Goal: Entertainment & Leisure: Browse casually

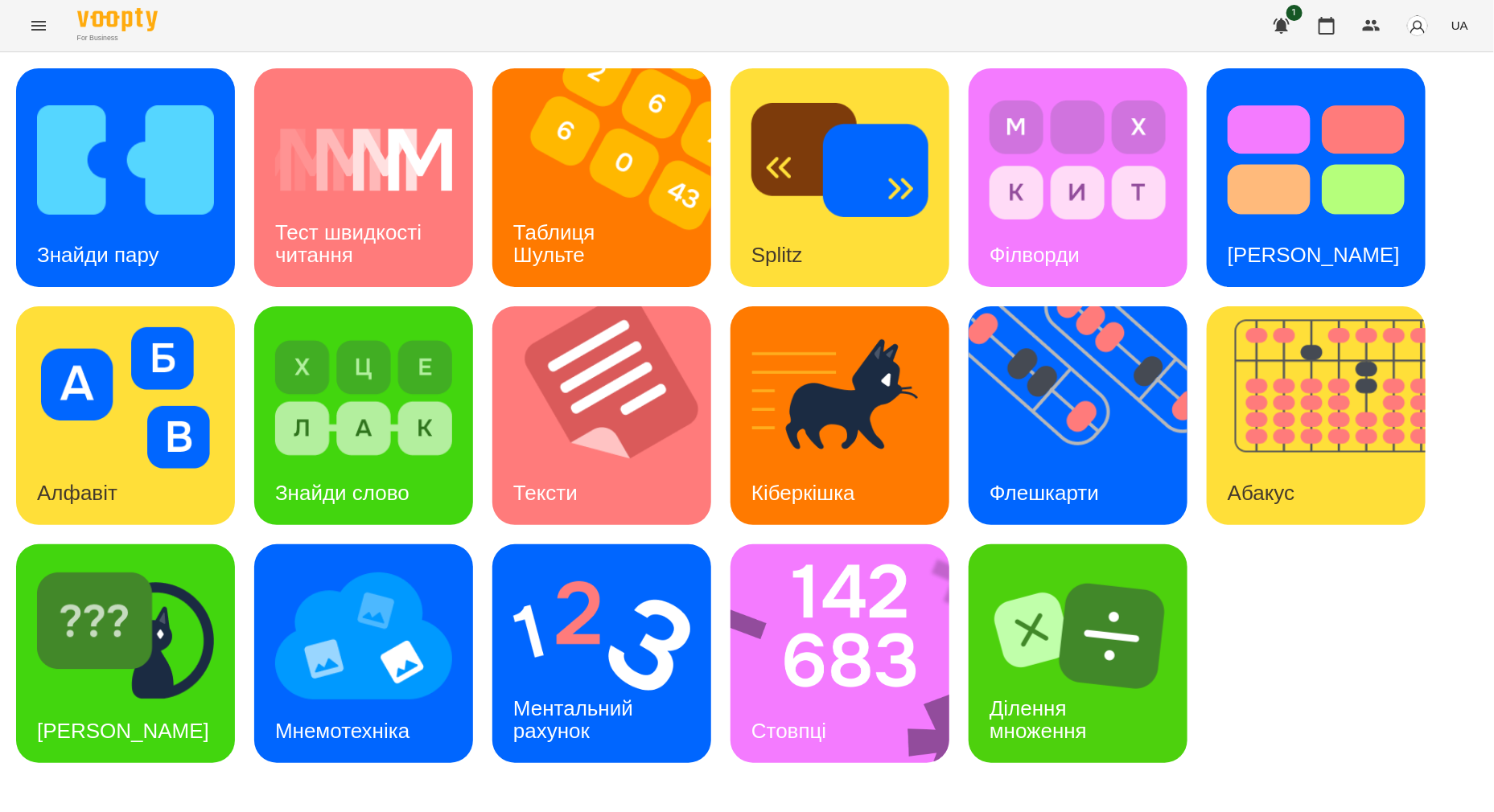
click at [30, 31] on icon "Menu" at bounding box center [38, 25] width 19 height 19
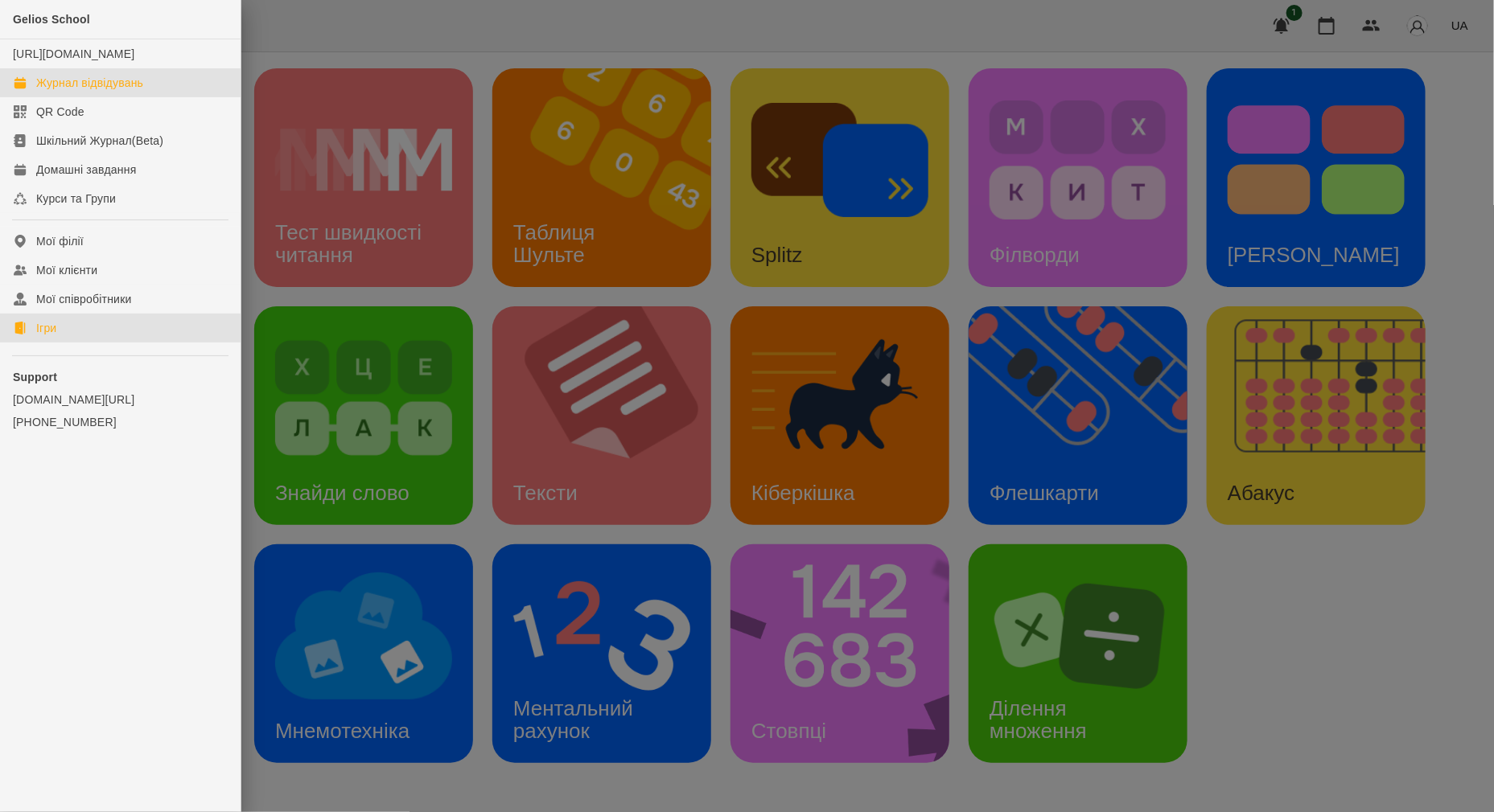
click at [96, 91] on div "Журнал відвідувань" at bounding box center [89, 83] width 107 height 16
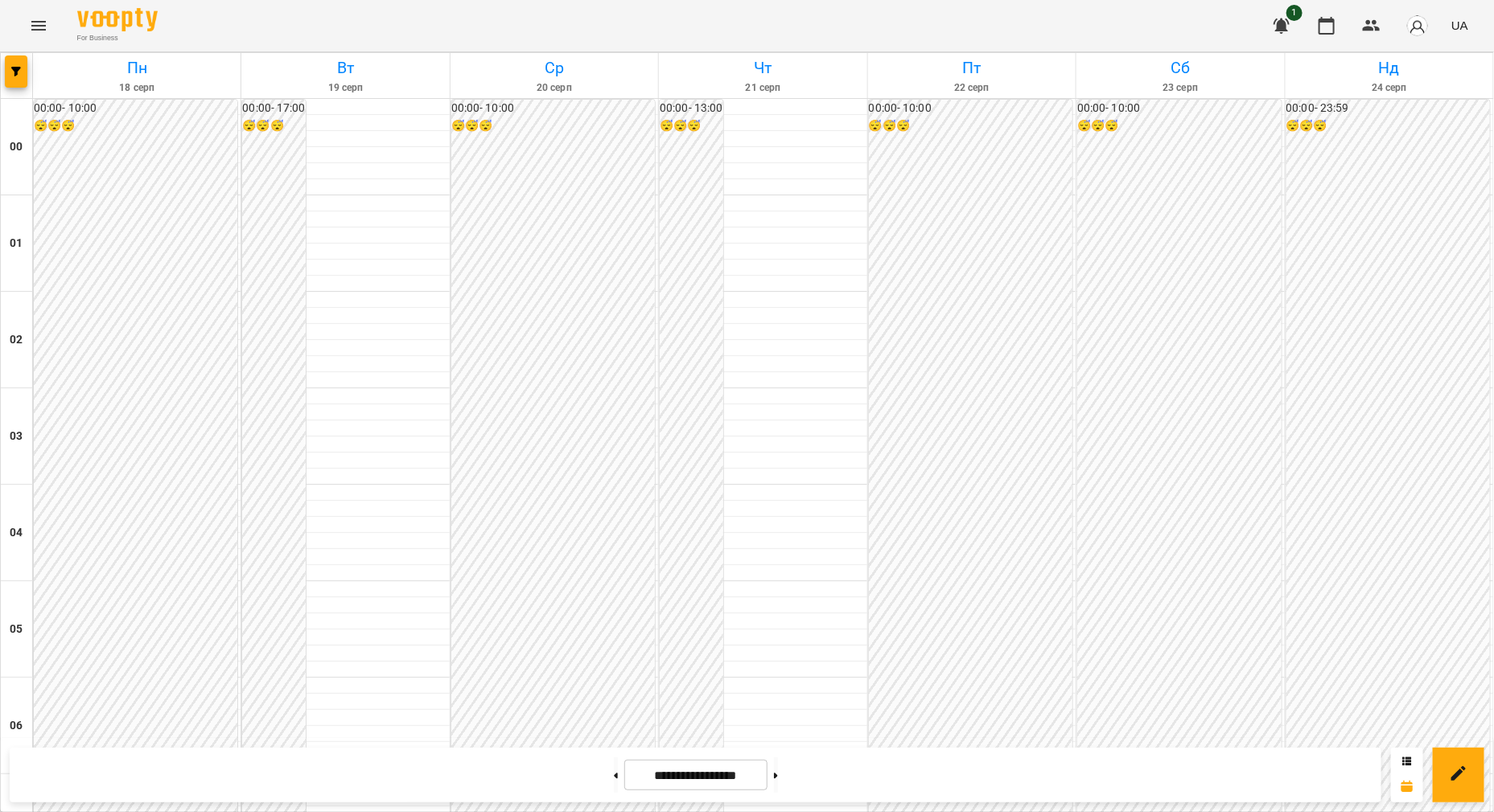
scroll to position [905, 0]
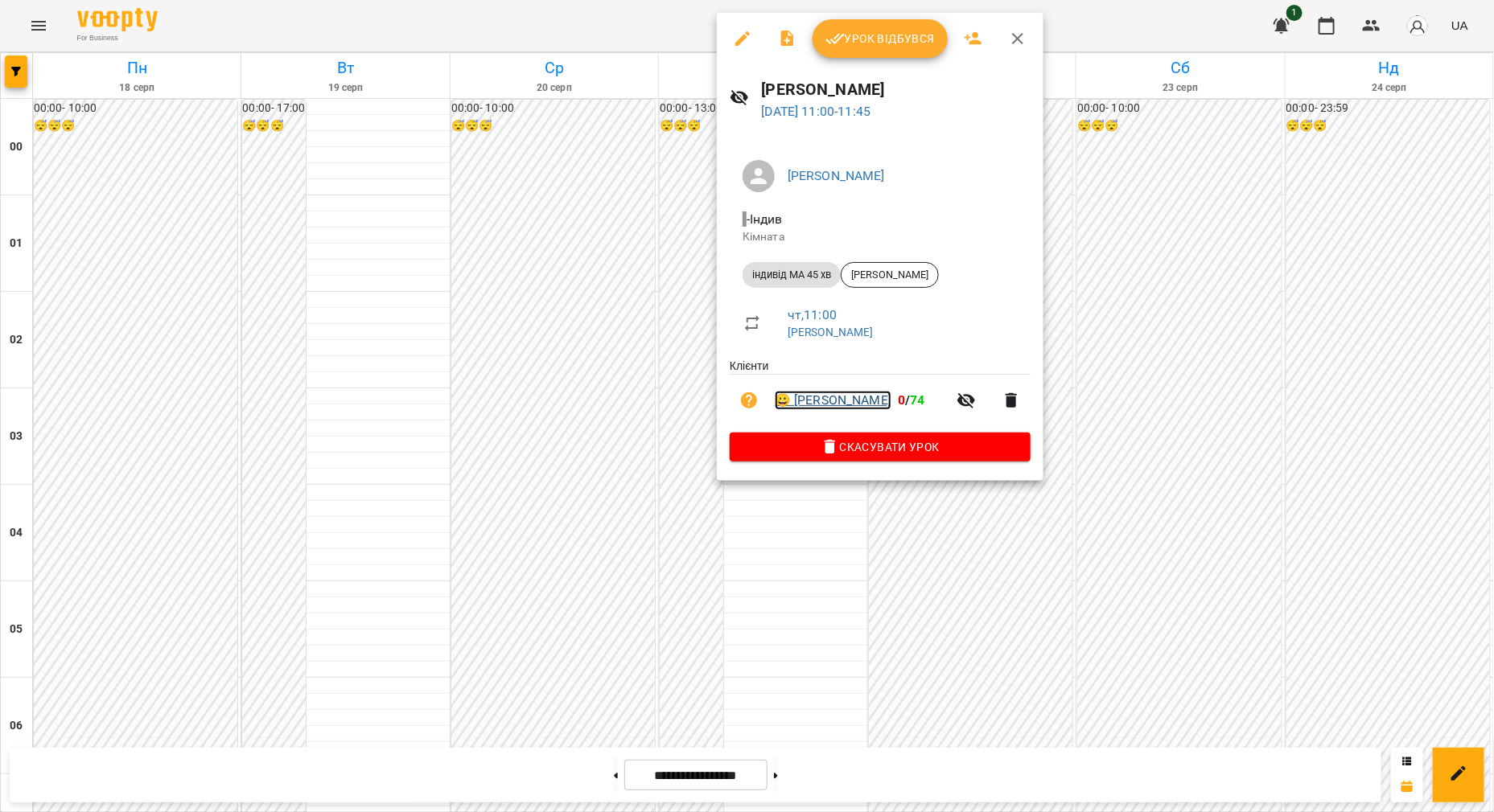
click at [835, 406] on link "😀 [PERSON_NAME]" at bounding box center [833, 400] width 117 height 19
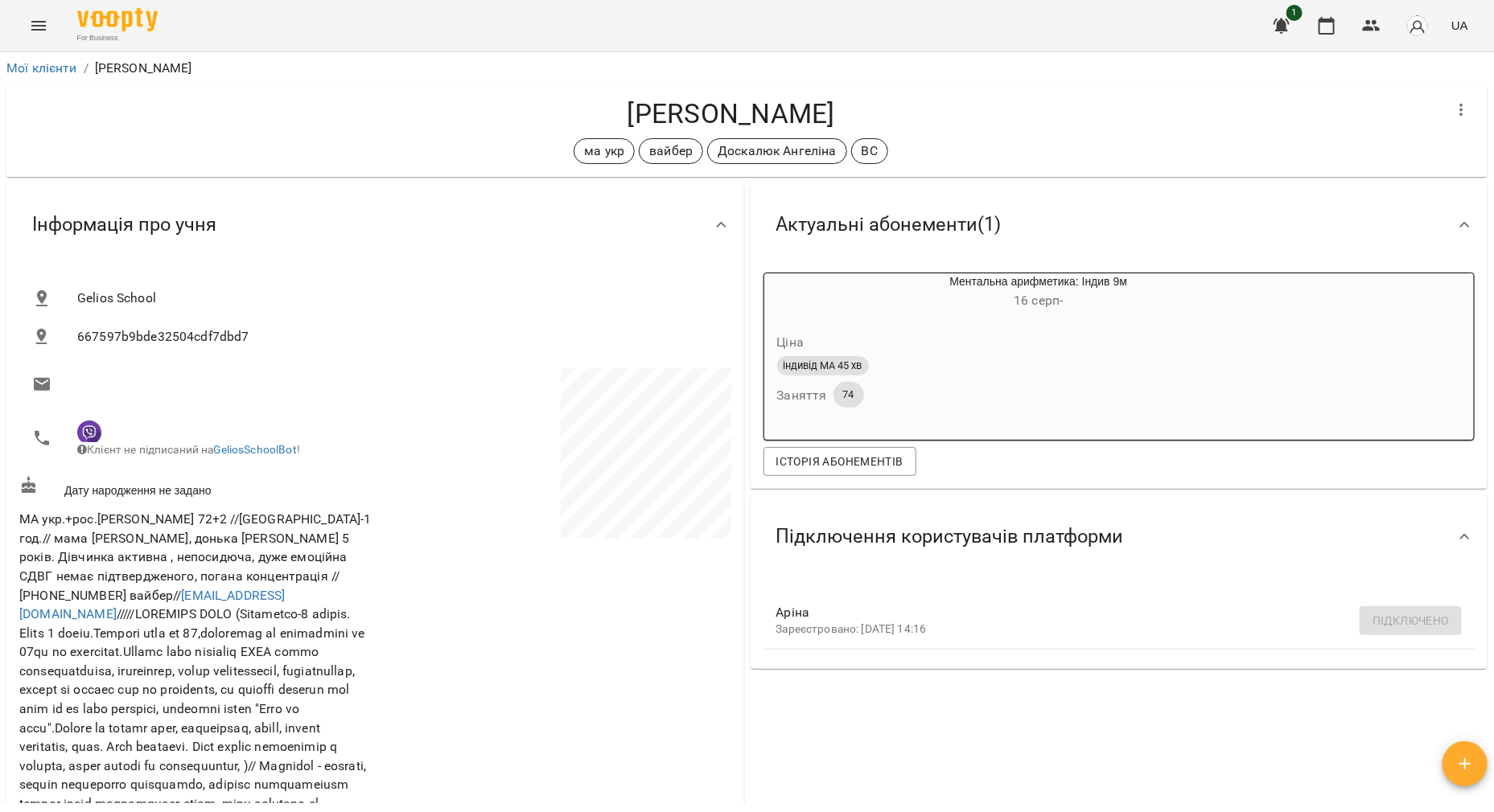
click at [28, 20] on button "Menu" at bounding box center [38, 25] width 39 height 39
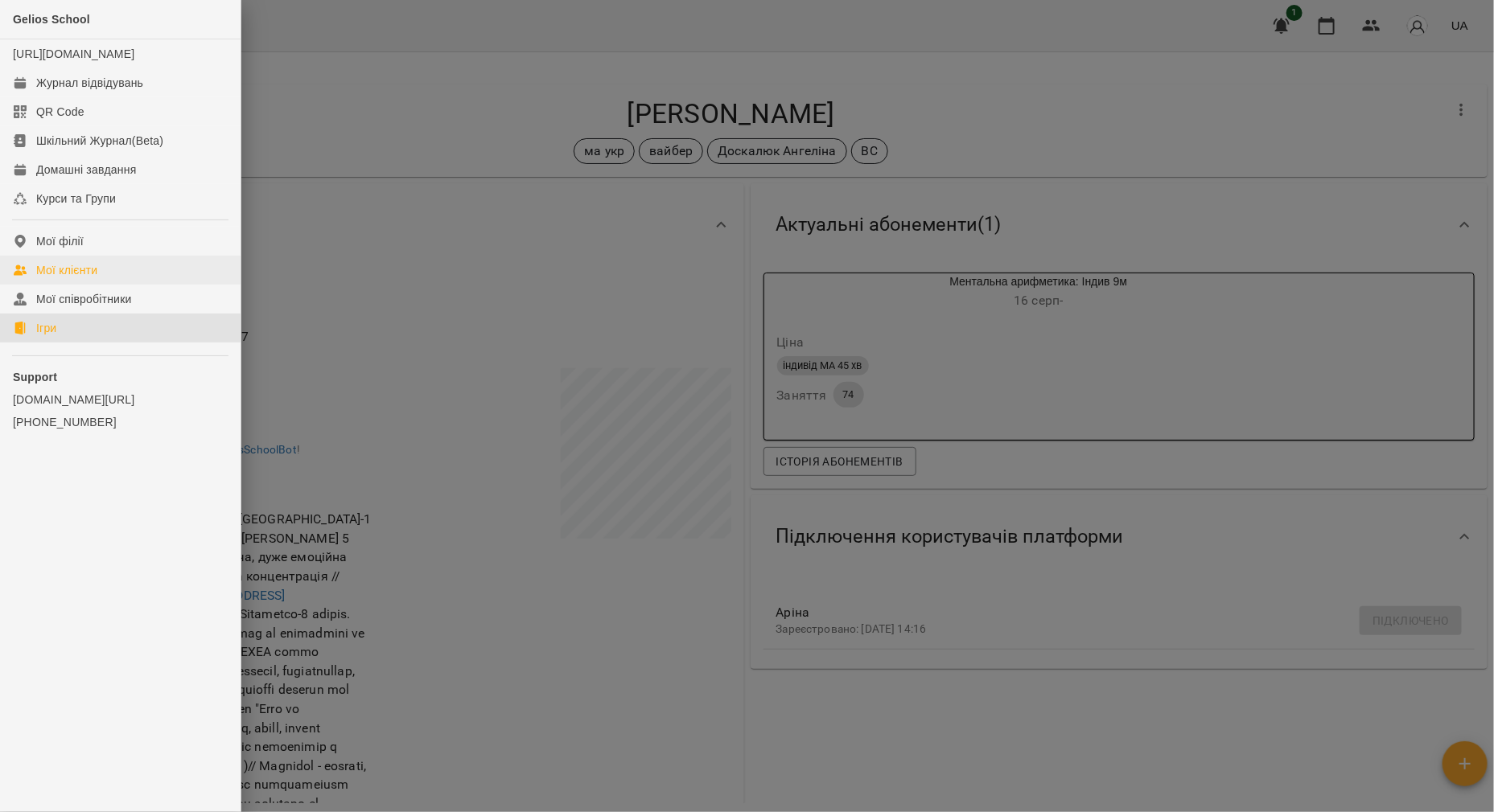
drag, startPoint x: 73, startPoint y: 351, endPoint x: 95, endPoint y: 286, distance: 68.6
click at [73, 343] on link "Ігри" at bounding box center [120, 328] width 240 height 29
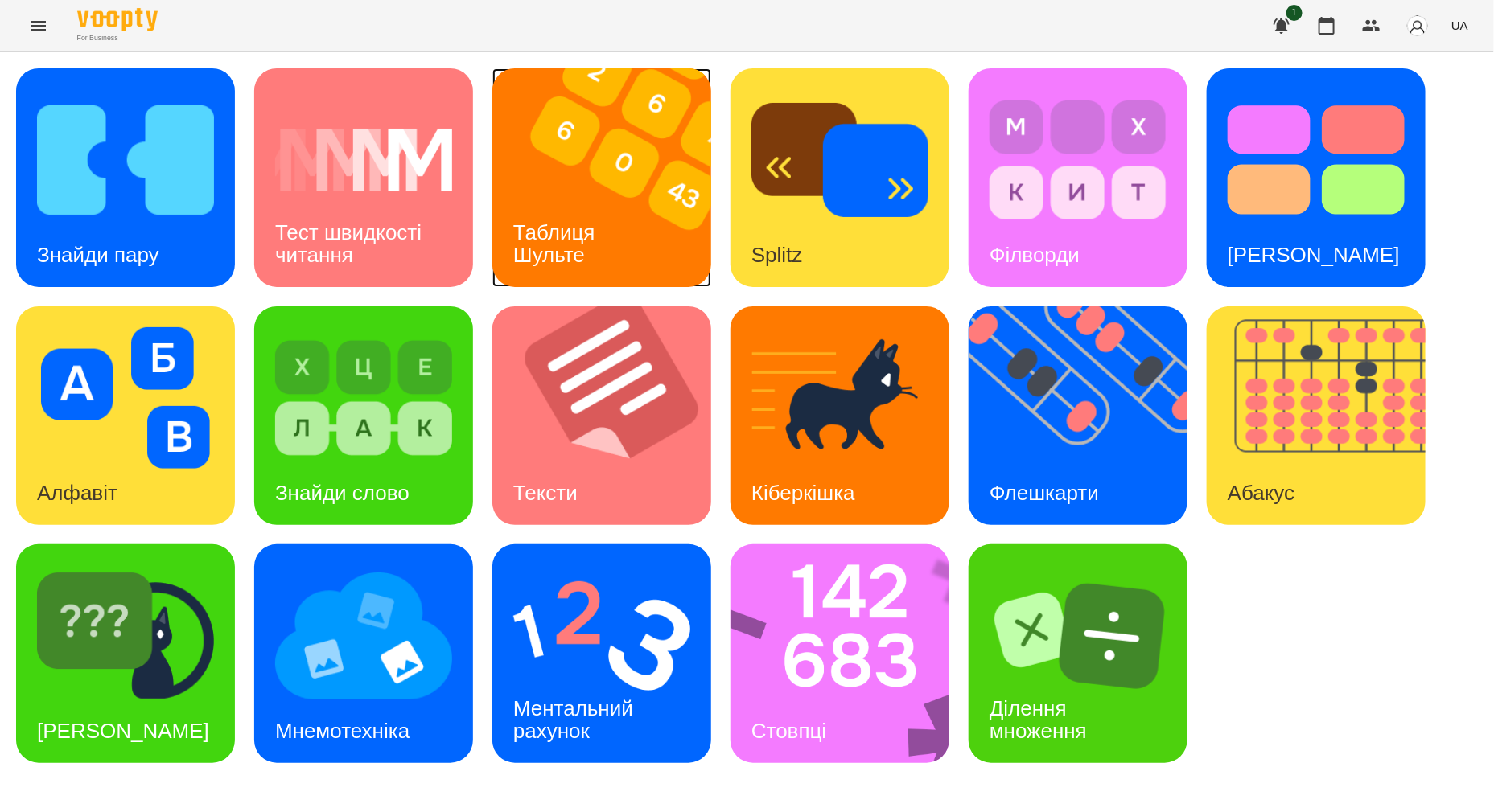
click at [588, 210] on div "Таблиця Шульте" at bounding box center [557, 245] width 130 height 86
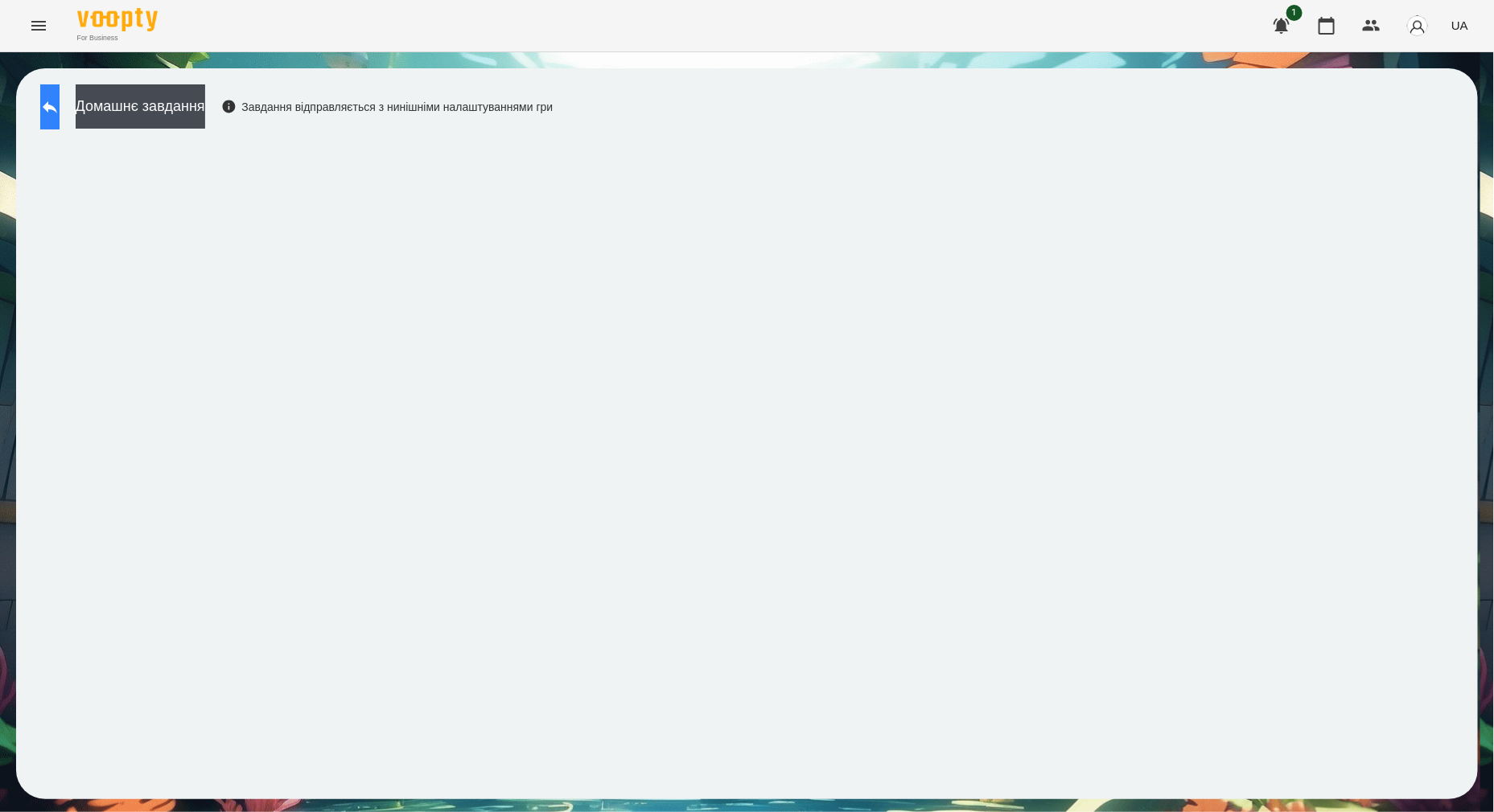
click at [59, 113] on button at bounding box center [49, 107] width 19 height 45
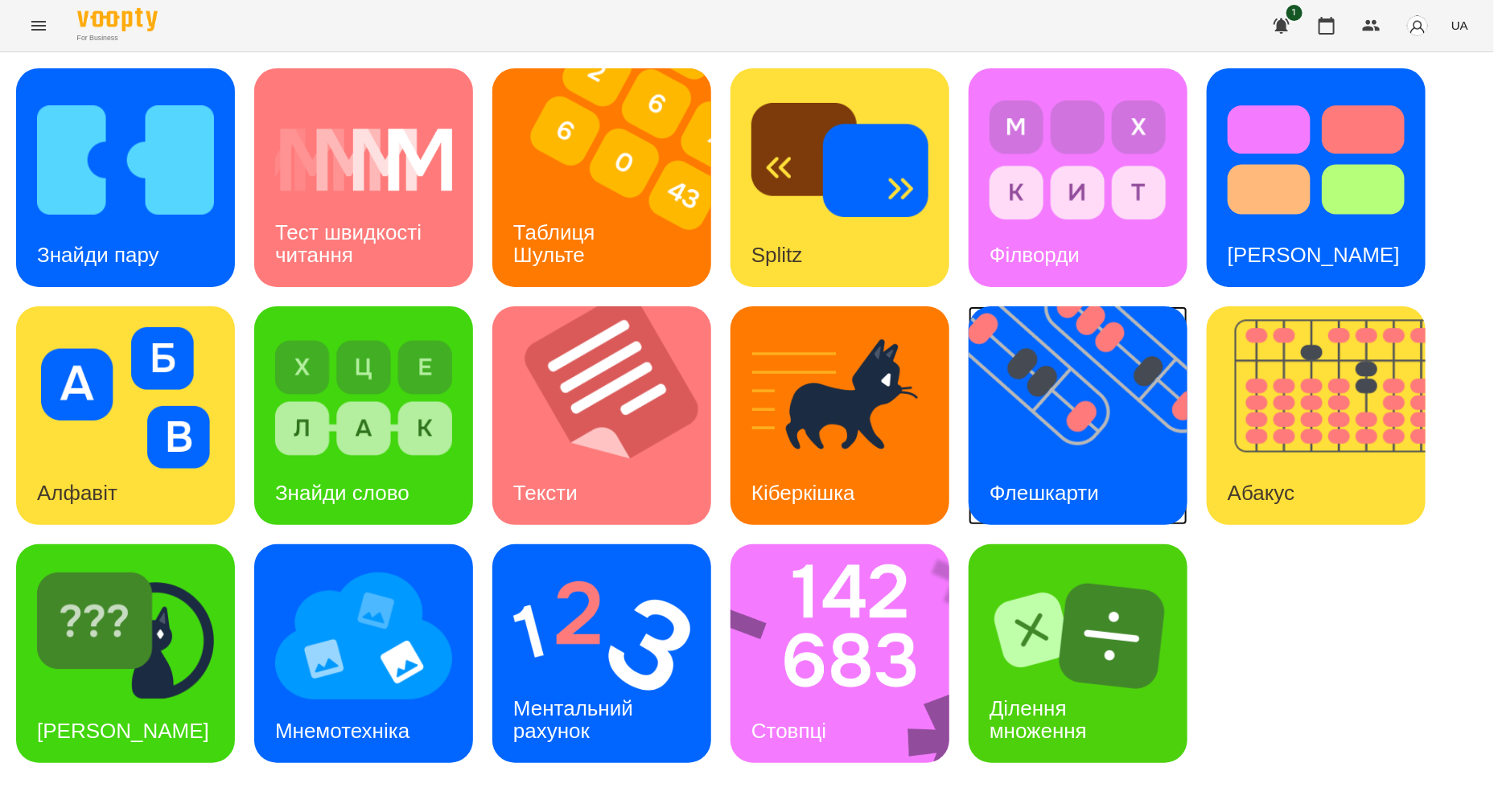
click at [1050, 394] on img at bounding box center [1088, 415] width 239 height 219
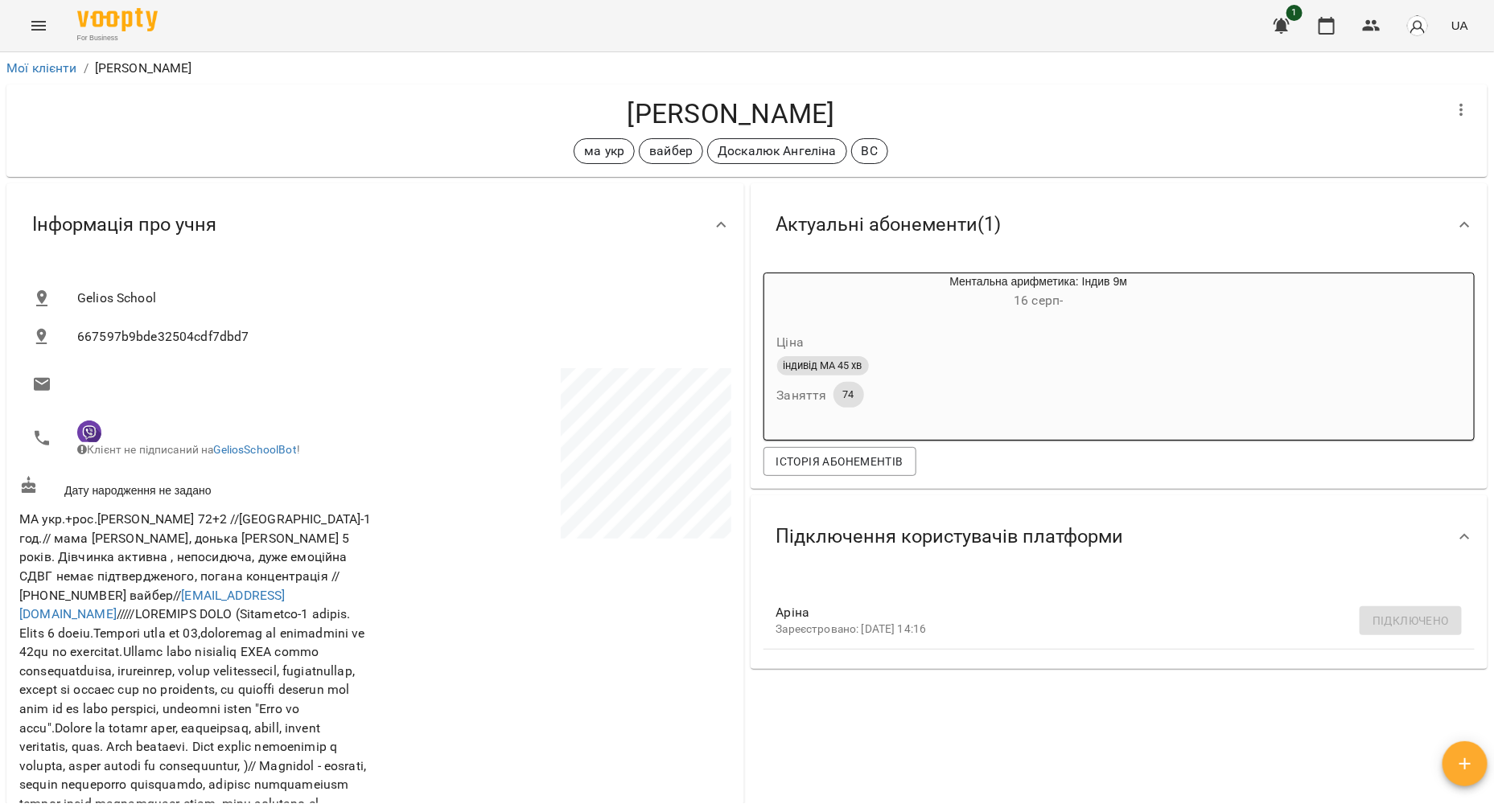
click at [43, 27] on icon "Menu" at bounding box center [38, 25] width 19 height 19
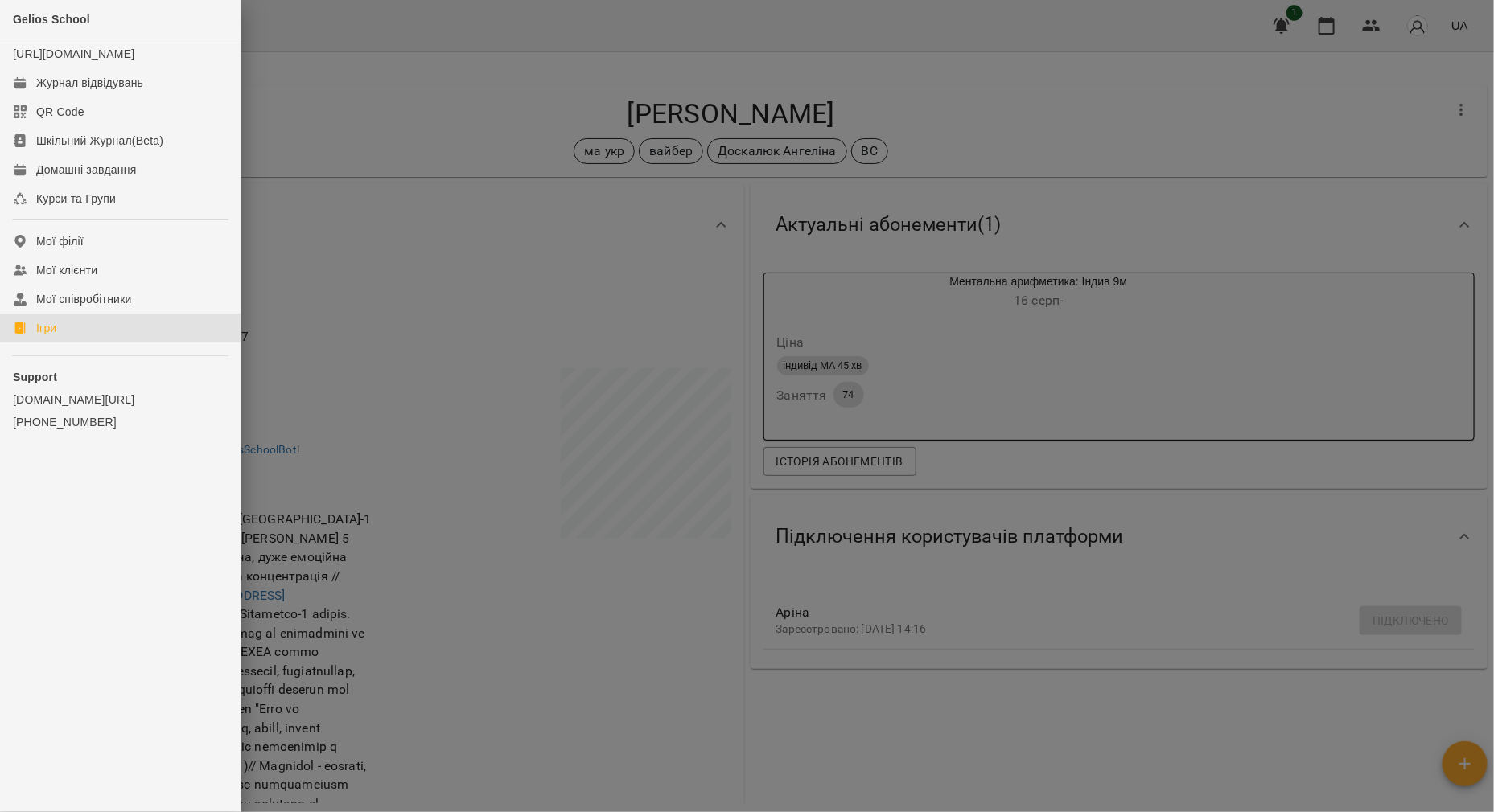
click at [76, 343] on link "Ігри" at bounding box center [120, 328] width 240 height 29
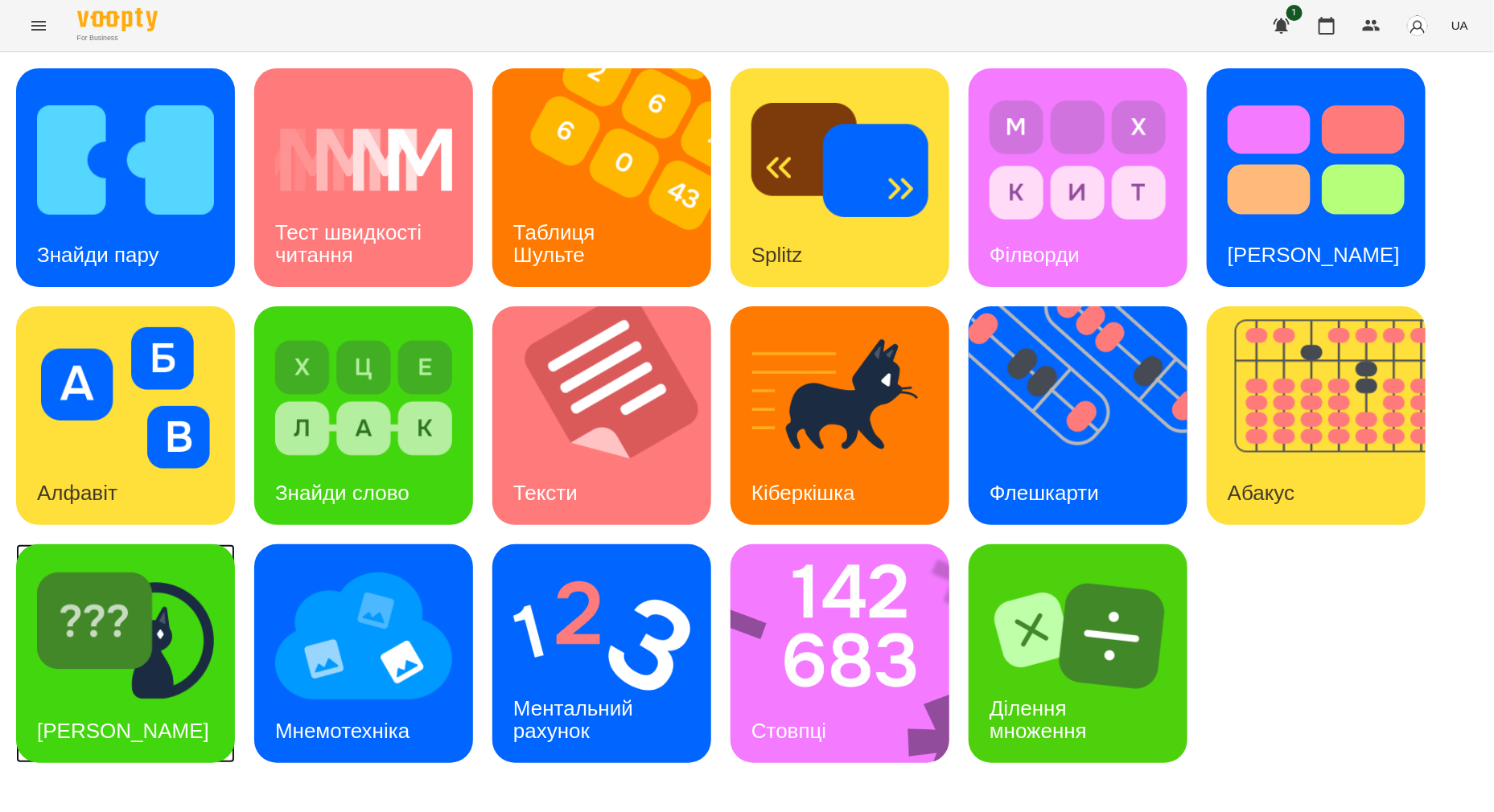
click at [157, 700] on div "[PERSON_NAME]" at bounding box center [123, 731] width 214 height 64
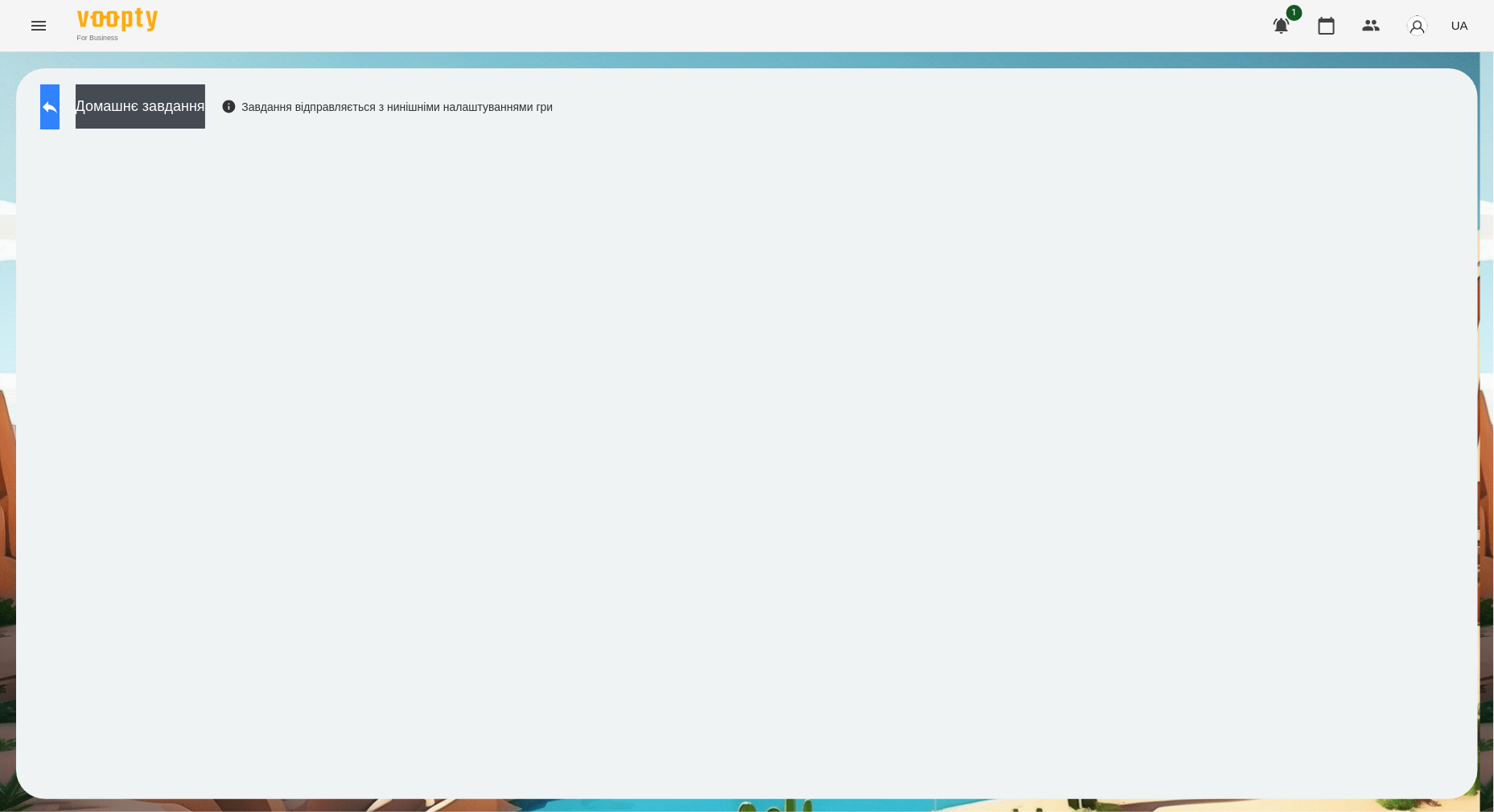
click at [59, 116] on icon at bounding box center [49, 106] width 19 height 19
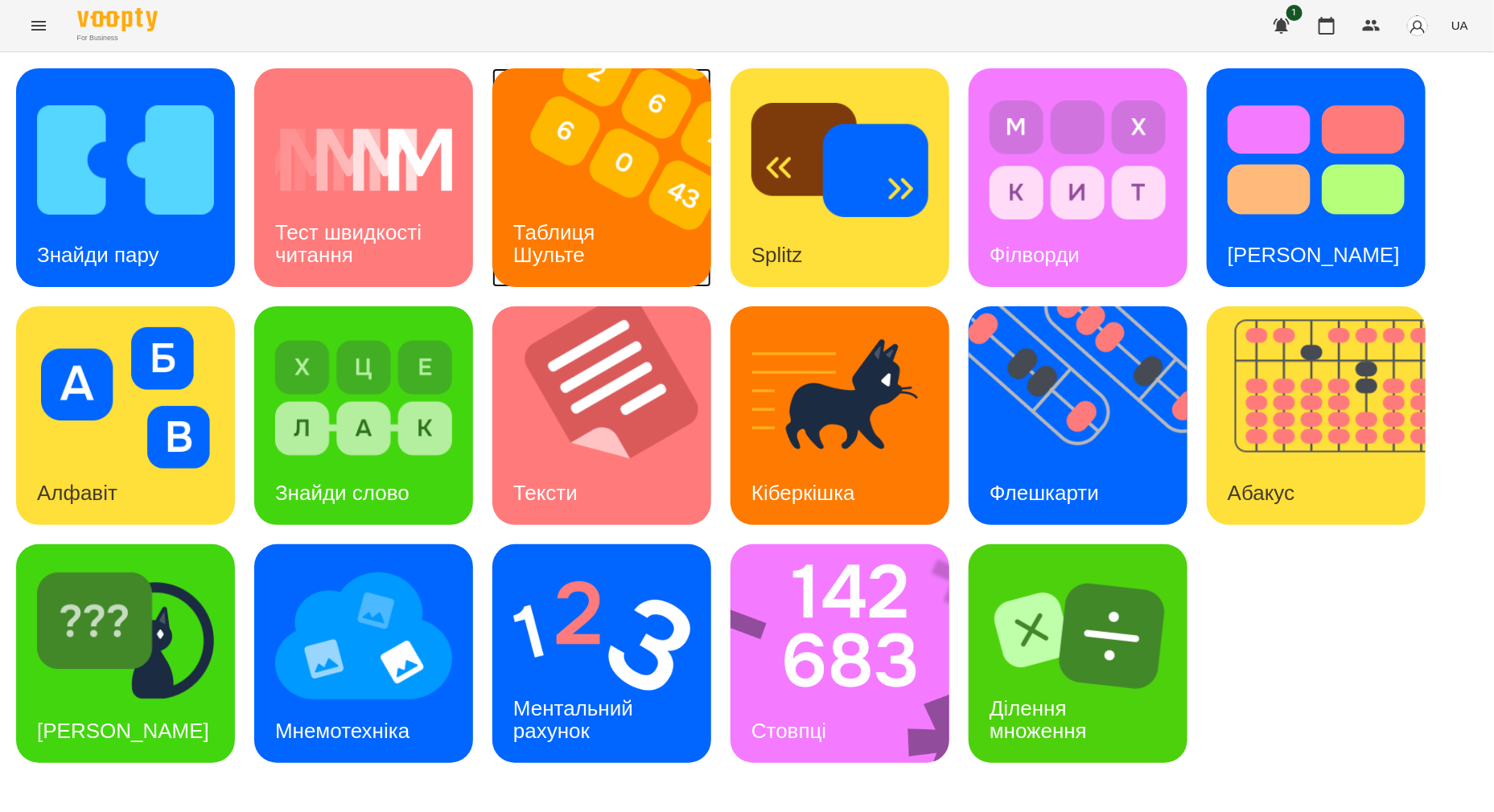
click at [555, 210] on div "Таблиця Шульте" at bounding box center [557, 245] width 130 height 86
